Goal: Information Seeking & Learning: Learn about a topic

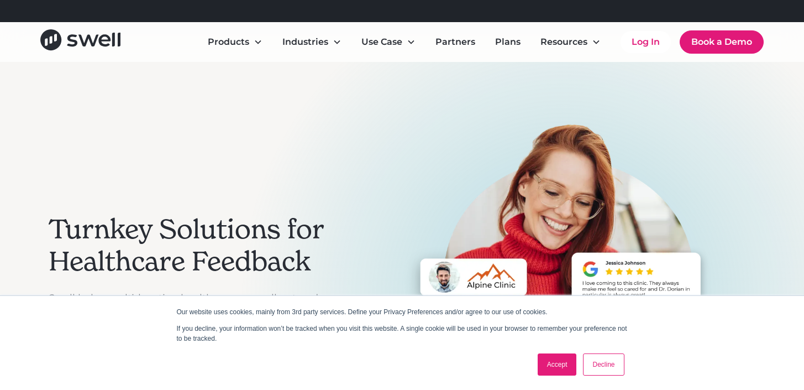
click at [561, 359] on link "Accept" at bounding box center [557, 364] width 39 height 22
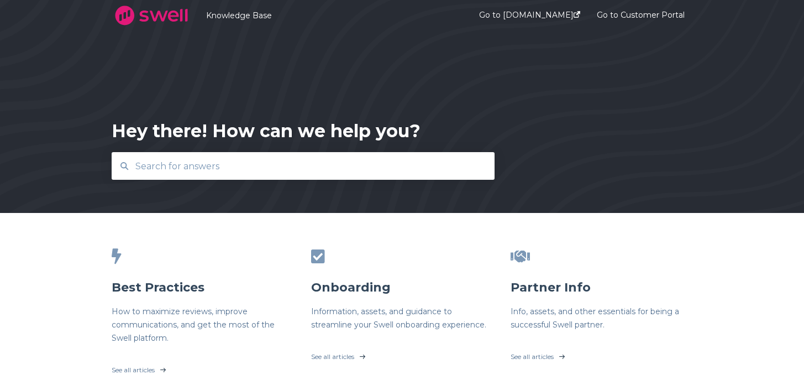
click at [294, 156] on input "text" at bounding box center [303, 166] width 349 height 24
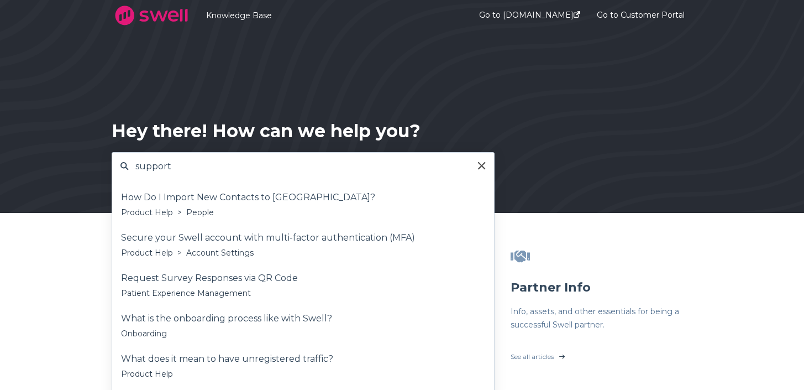
type input "support"
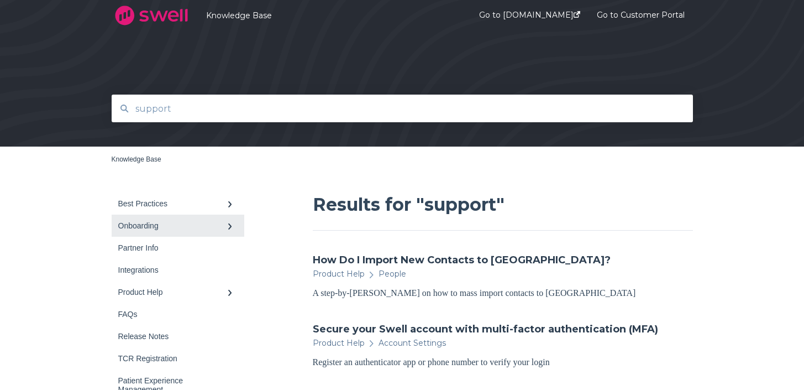
click at [154, 229] on div "Onboarding" at bounding box center [172, 225] width 108 height 9
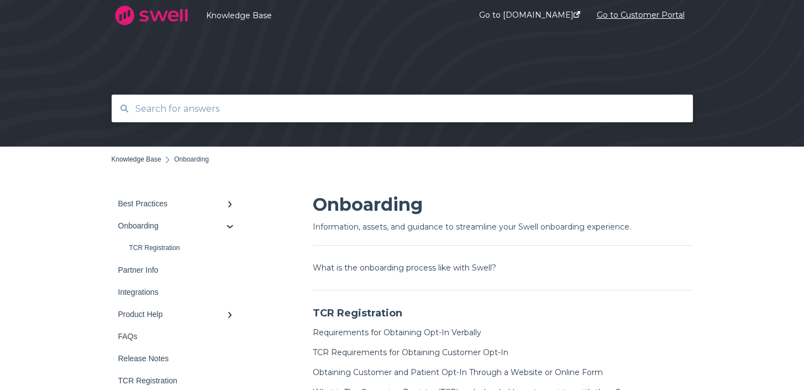
click at [616, 14] on link "Go to Customer Portal" at bounding box center [641, 15] width 88 height 43
